Goal: Submit feedback/report problem: Submit feedback/report problem

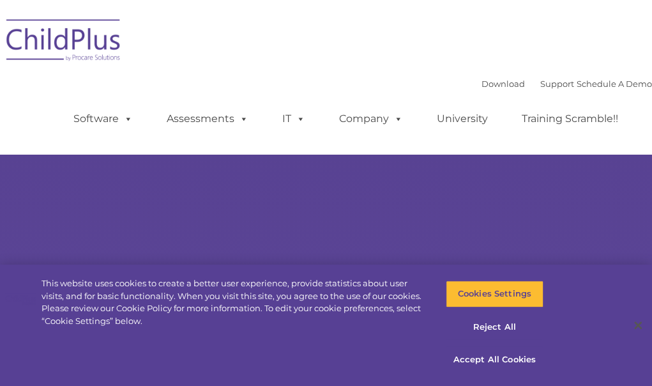
select select "MEDIUM"
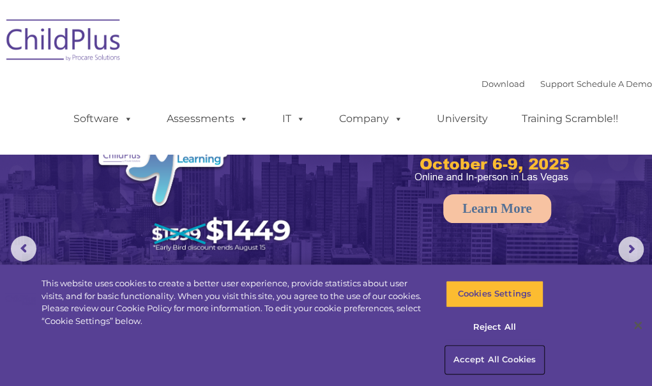
click at [502, 358] on button "Accept All Cookies" at bounding box center [495, 359] width 98 height 27
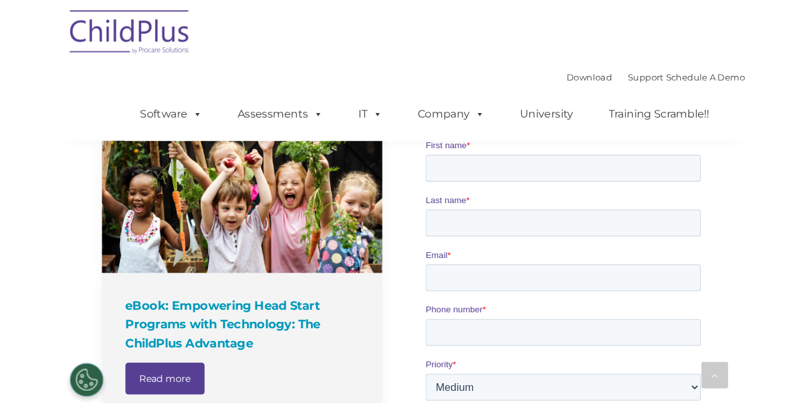
scroll to position [943, 0]
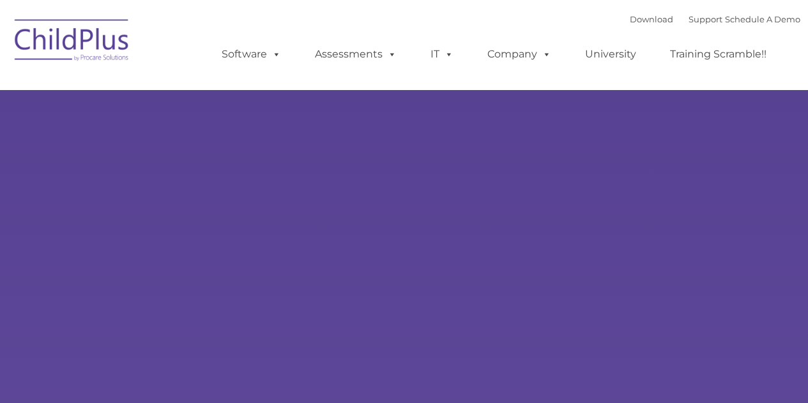
type input ""
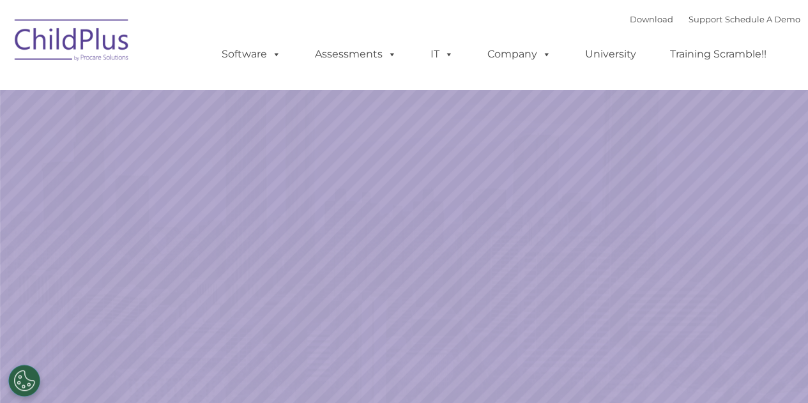
select select "MEDIUM"
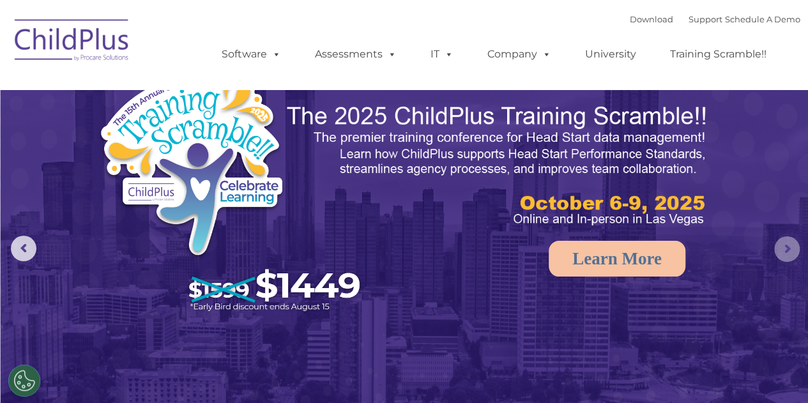
click at [791, 257] on rs-arrow at bounding box center [787, 249] width 26 height 26
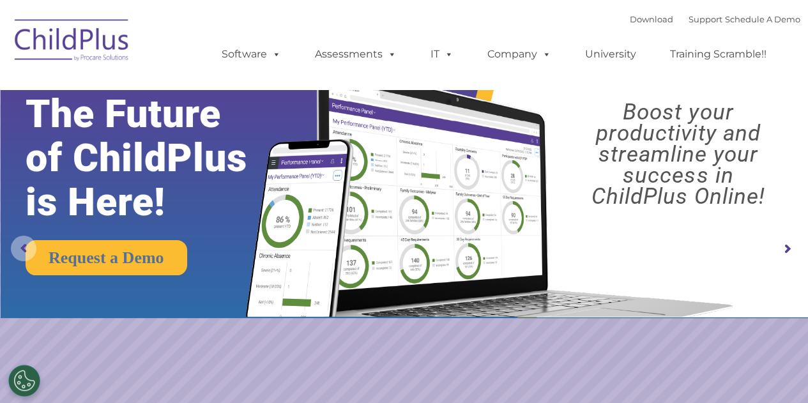
click at [17, 248] on rs-arrow at bounding box center [24, 249] width 26 height 26
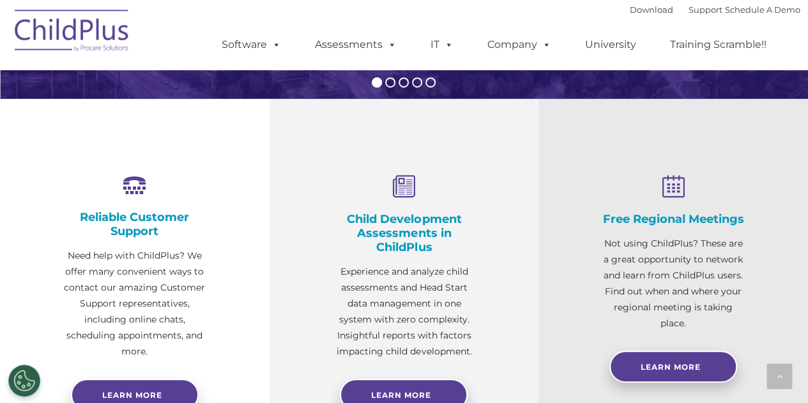
scroll to position [425, 0]
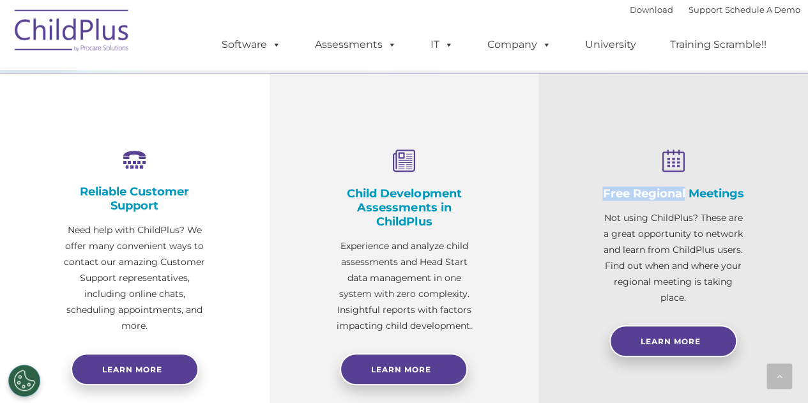
drag, startPoint x: 802, startPoint y: 142, endPoint x: 812, endPoint y: 182, distance: 41.5
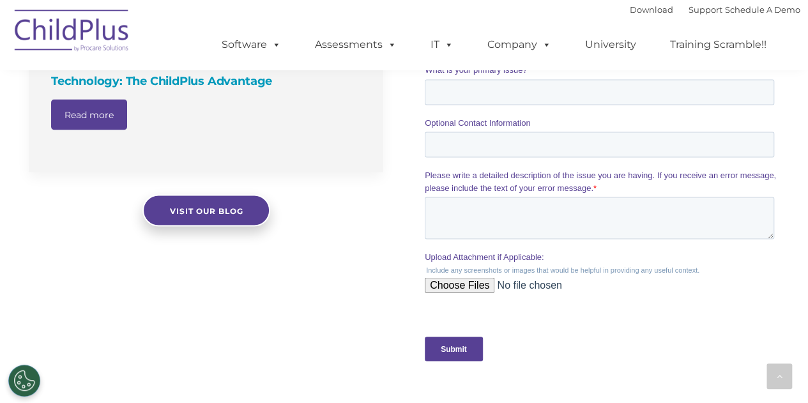
scroll to position [1139, 0]
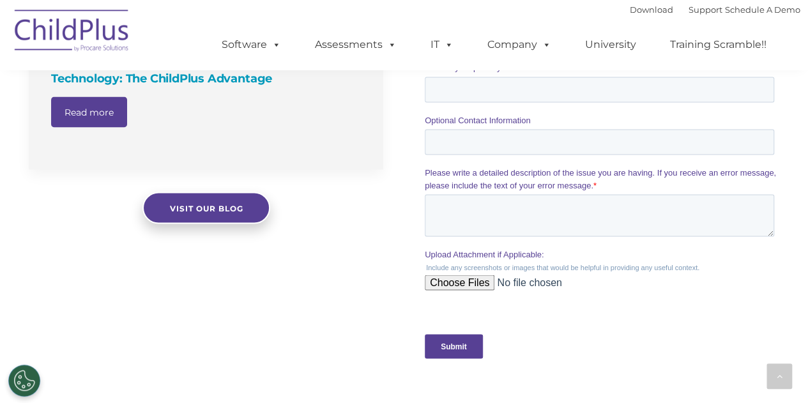
click at [803, 309] on div "The Latest News eBook: Empowering Head Start Programs with Technology: The Chil…" at bounding box center [404, 84] width 808 height 660
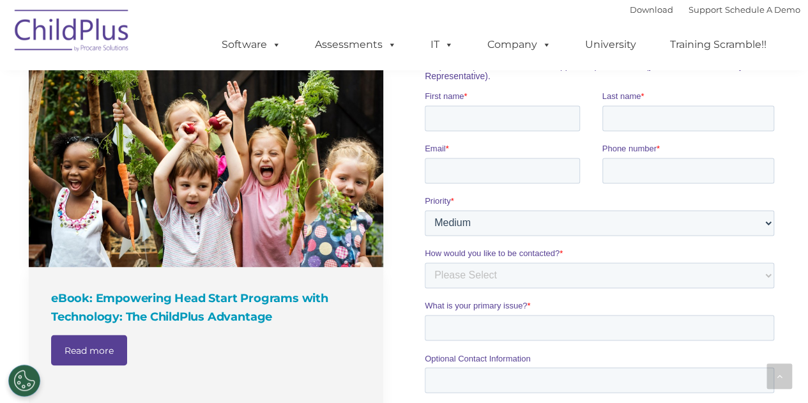
scroll to position [879, 0]
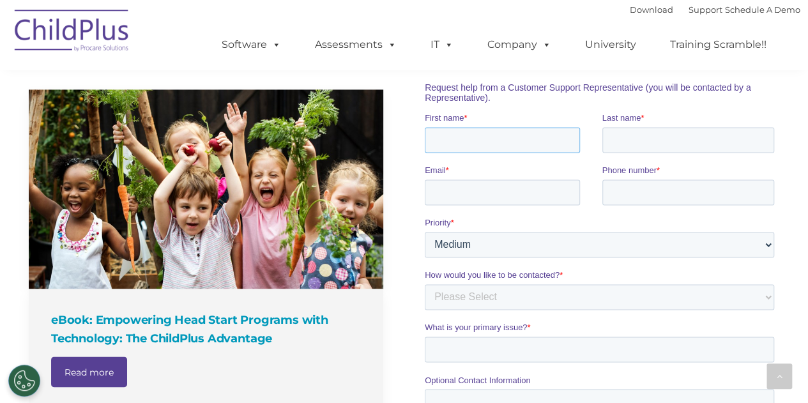
click at [527, 145] on input "First name *" at bounding box center [502, 139] width 155 height 26
type input "samia"
click at [631, 144] on input "Last name *" at bounding box center [688, 139] width 172 height 26
type input "keddam"
click at [534, 201] on input "Email *" at bounding box center [502, 192] width 155 height 26
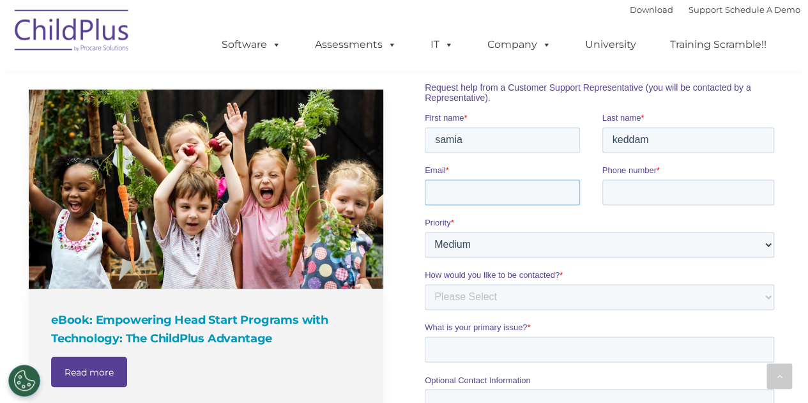
type input "[EMAIL_ADDRESS][DOMAIN_NAME]"
click at [616, 194] on input "Phone number *" at bounding box center [688, 192] width 172 height 26
type input "2153030566"
click at [767, 296] on select "Please Select Phone Email" at bounding box center [599, 297] width 349 height 26
select select "Phone"
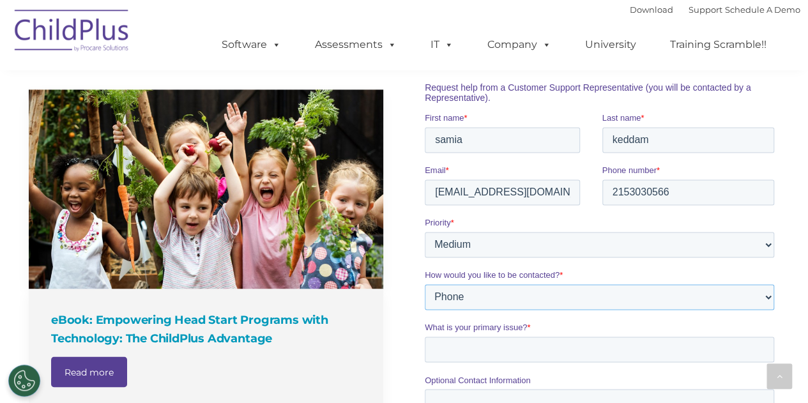
click at [425, 284] on select "Please Select Phone Email" at bounding box center [599, 297] width 349 height 26
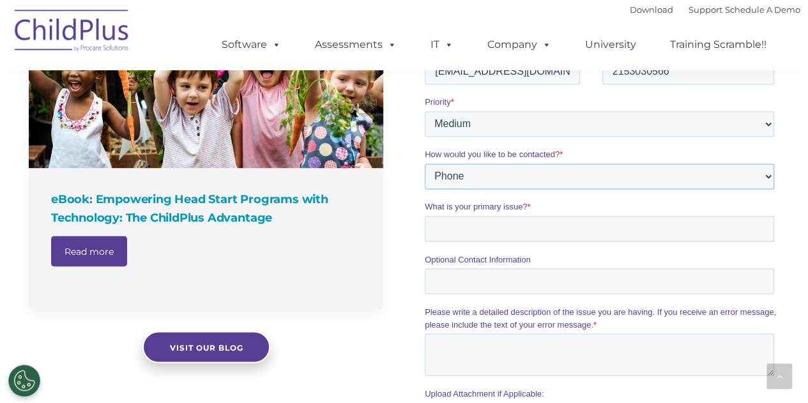
scroll to position [1007, 0]
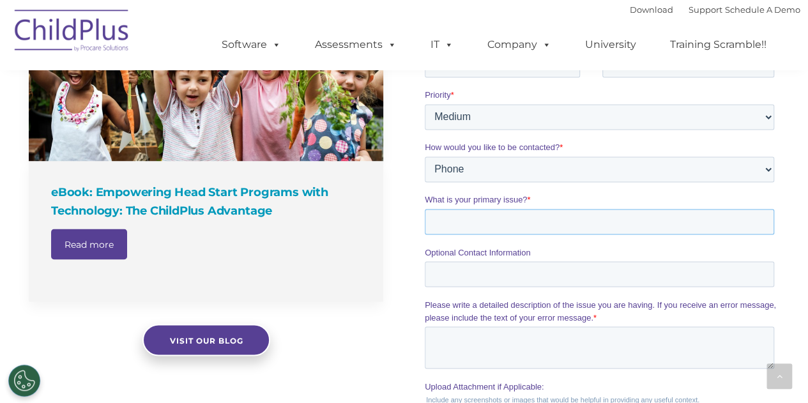
click at [530, 219] on input "What is your primary issue? *" at bounding box center [599, 222] width 349 height 26
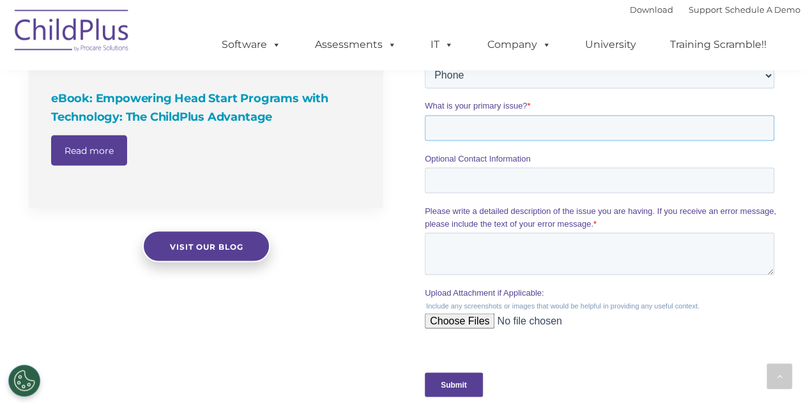
scroll to position [1092, 0]
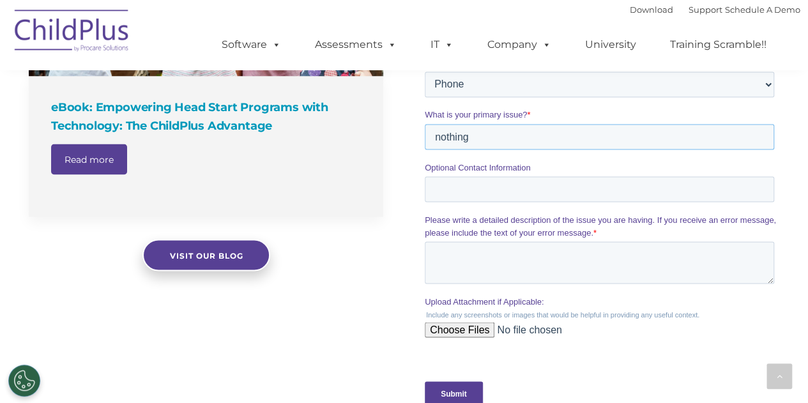
type input "nothing"
click at [511, 197] on input "Optional Contact Information" at bounding box center [599, 189] width 349 height 26
click at [536, 269] on textarea "Please write a detailed description of the issue you are having. If you receive…" at bounding box center [599, 262] width 349 height 42
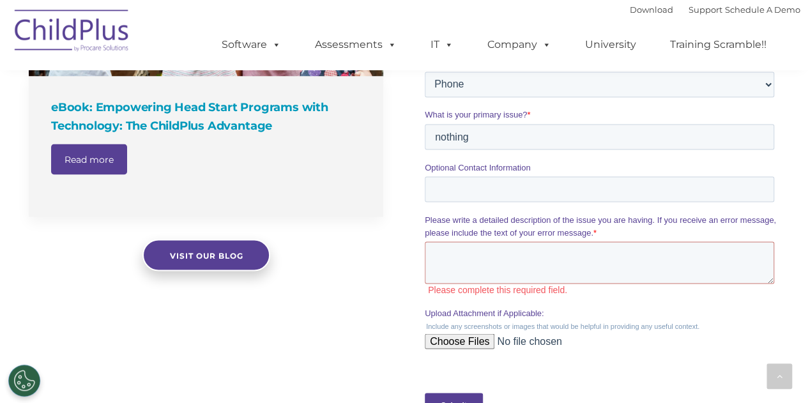
click at [465, 391] on div "Submit" at bounding box center [602, 405] width 354 height 46
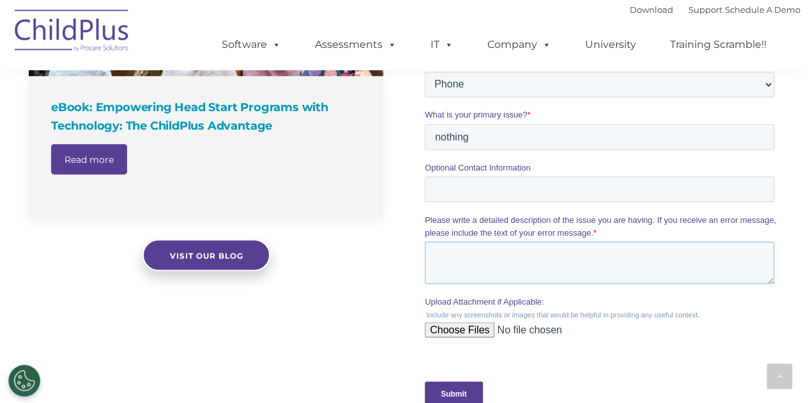
click at [524, 256] on textarea "Please write a detailed description of the issue you are having. If you receive…" at bounding box center [599, 262] width 349 height 42
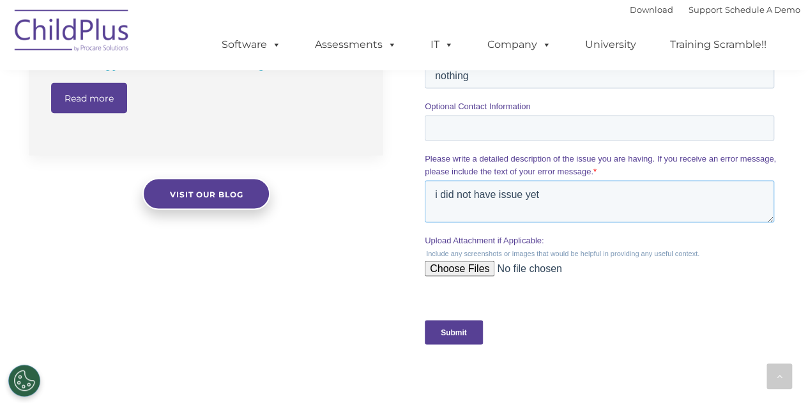
scroll to position [1169, 0]
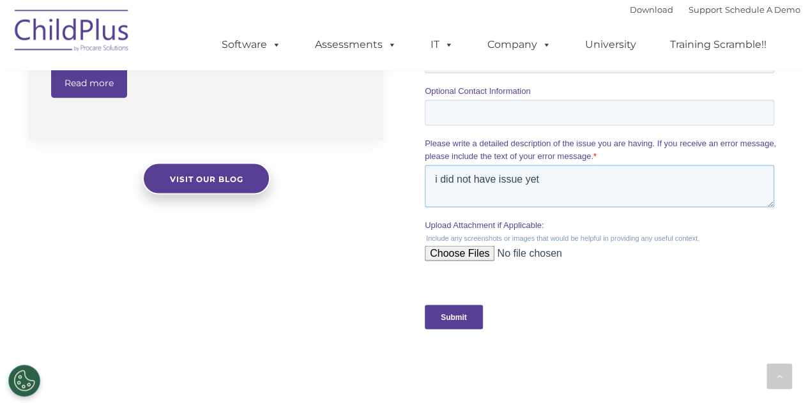
type textarea "i did not have issue yet"
click at [443, 317] on input "Submit" at bounding box center [454, 317] width 58 height 24
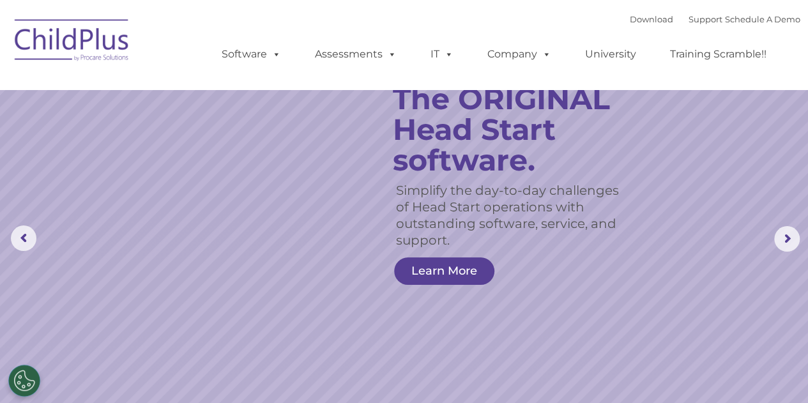
scroll to position [0, 0]
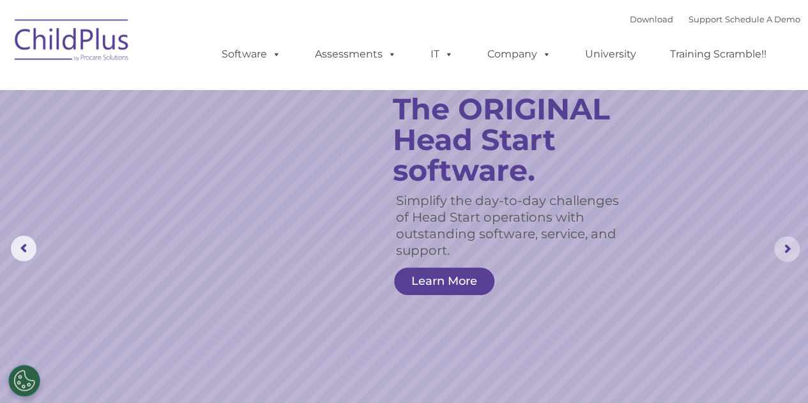
click at [787, 245] on rs-arrow at bounding box center [787, 249] width 26 height 26
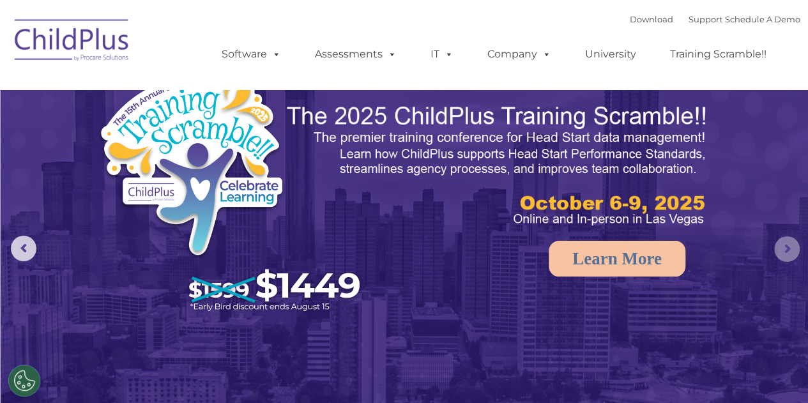
click at [780, 248] on rs-arrow at bounding box center [787, 249] width 26 height 26
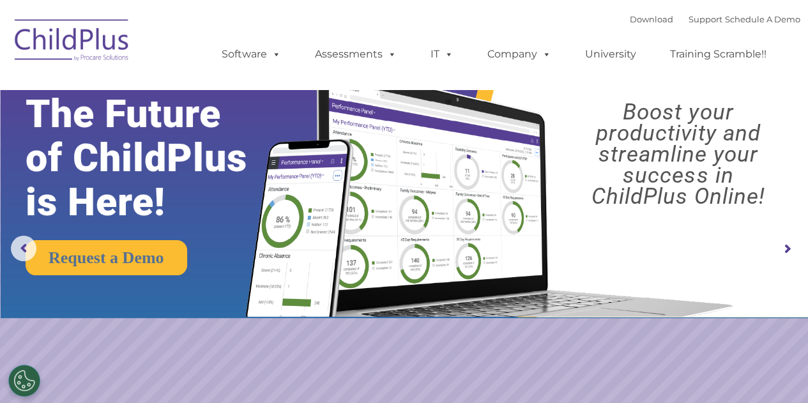
click at [784, 246] on rs-arrow at bounding box center [787, 249] width 26 height 26
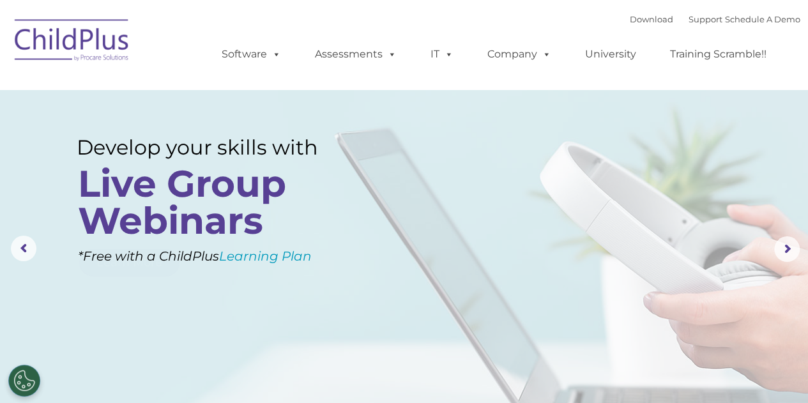
click at [20, 40] on img at bounding box center [72, 42] width 128 height 64
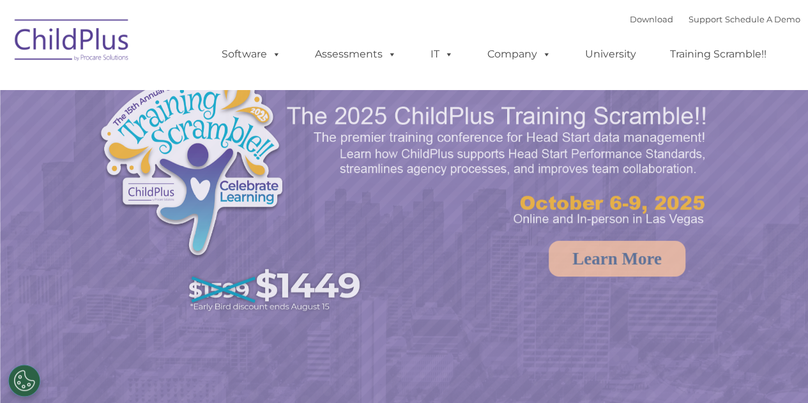
select select "MEDIUM"
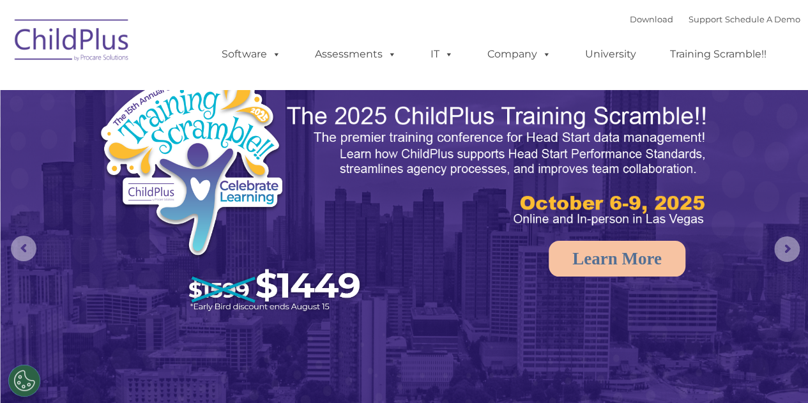
click at [47, 49] on img at bounding box center [72, 42] width 128 height 64
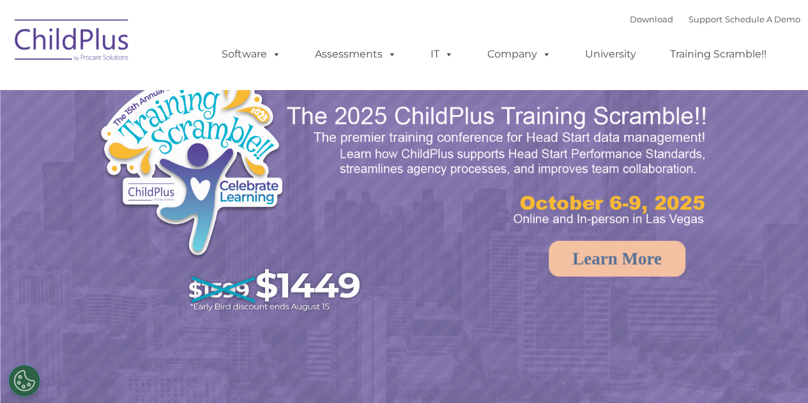
select select "MEDIUM"
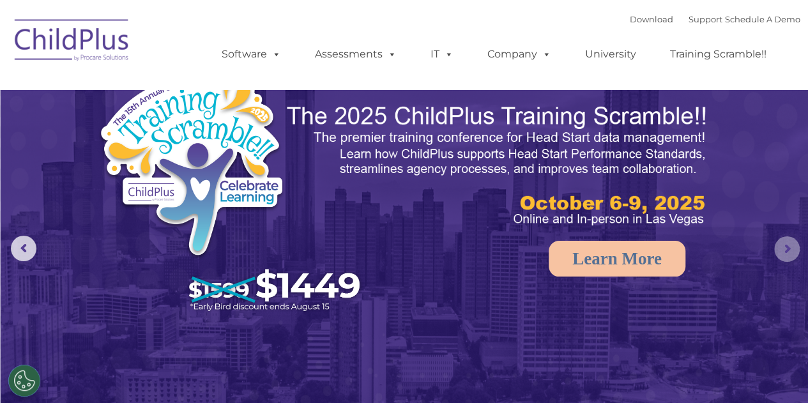
click at [793, 243] on rs-arrow at bounding box center [787, 249] width 26 height 26
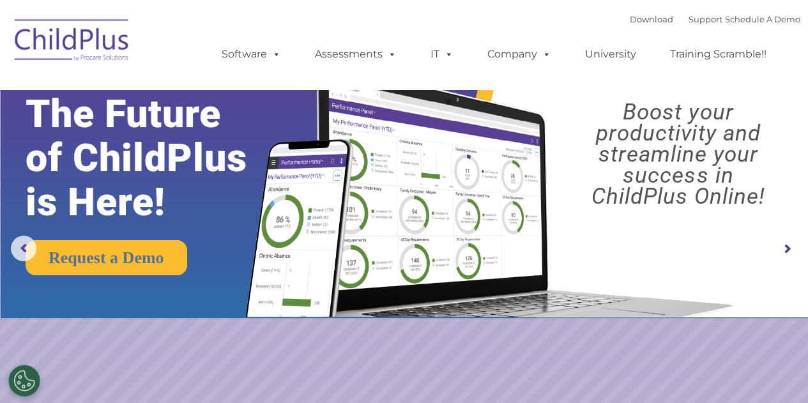
click at [793, 243] on rs-arrow at bounding box center [787, 249] width 26 height 26
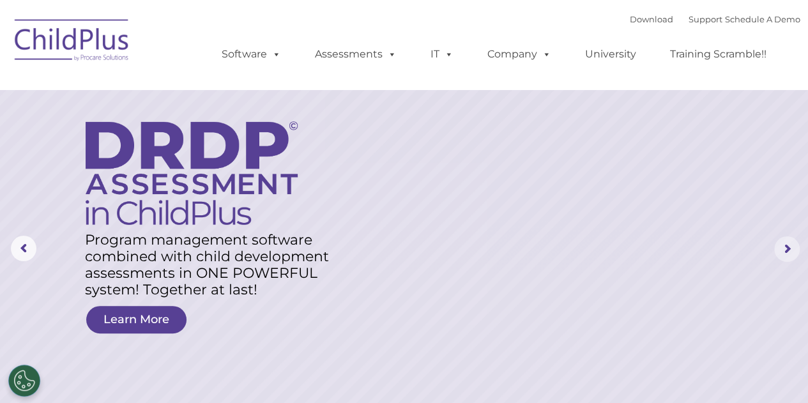
click at [793, 243] on rs-arrow at bounding box center [787, 249] width 26 height 26
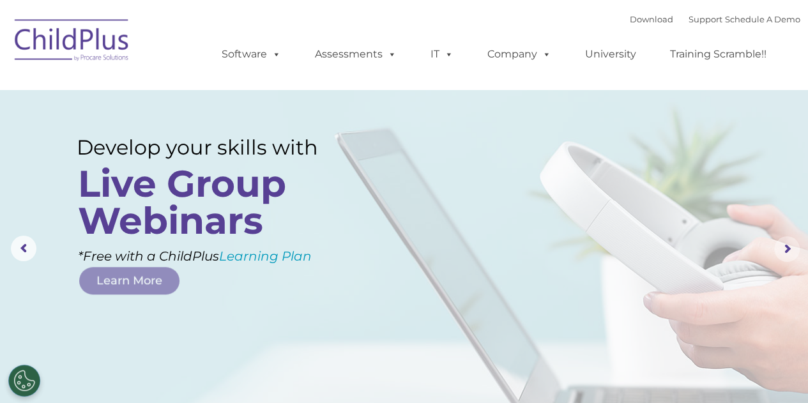
click at [793, 243] on rs-arrow at bounding box center [787, 249] width 26 height 26
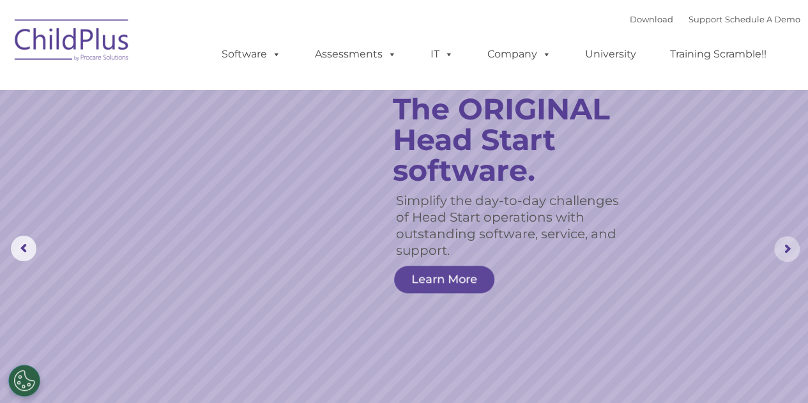
click at [793, 243] on rs-arrow at bounding box center [787, 249] width 26 height 26
